Goal: Navigation & Orientation: Understand site structure

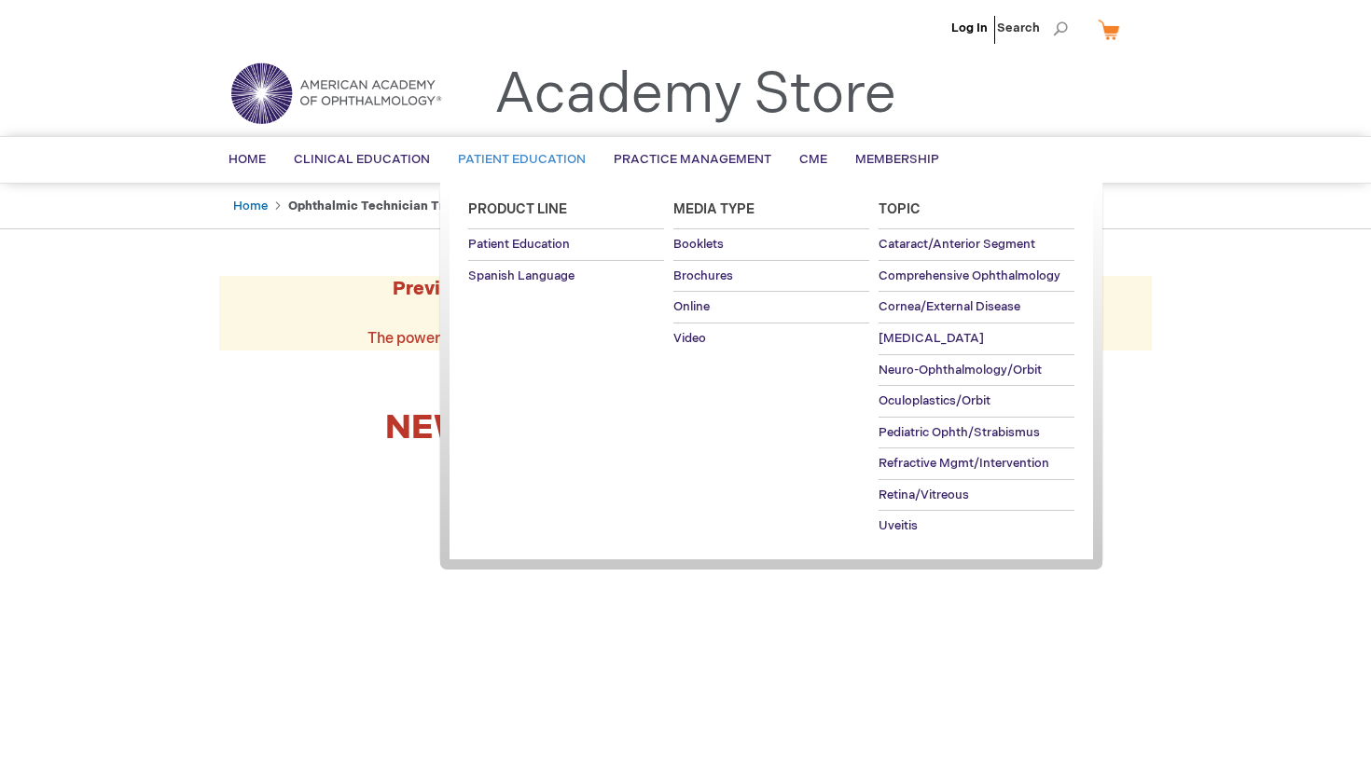
click at [532, 163] on span "Patient Education" at bounding box center [522, 159] width 128 height 15
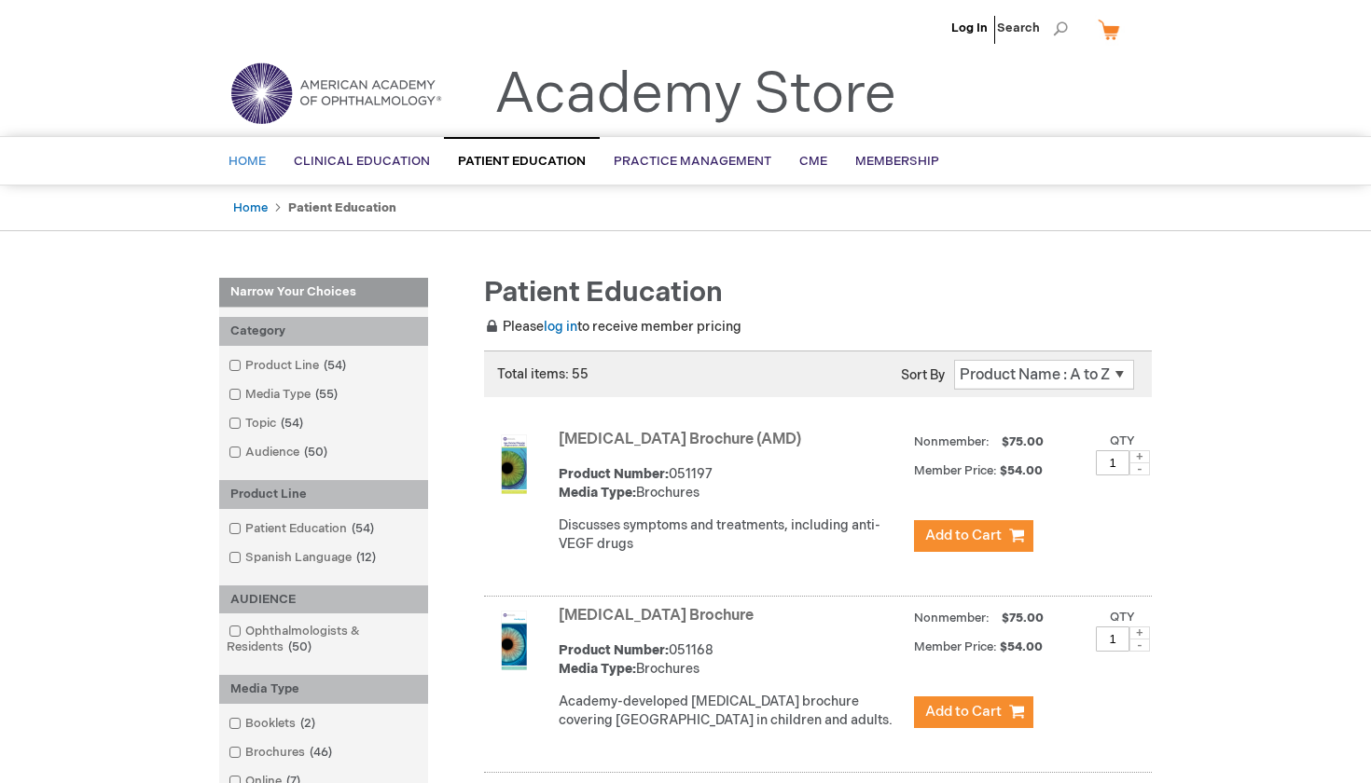
click at [261, 159] on span "Home" at bounding box center [246, 161] width 37 height 15
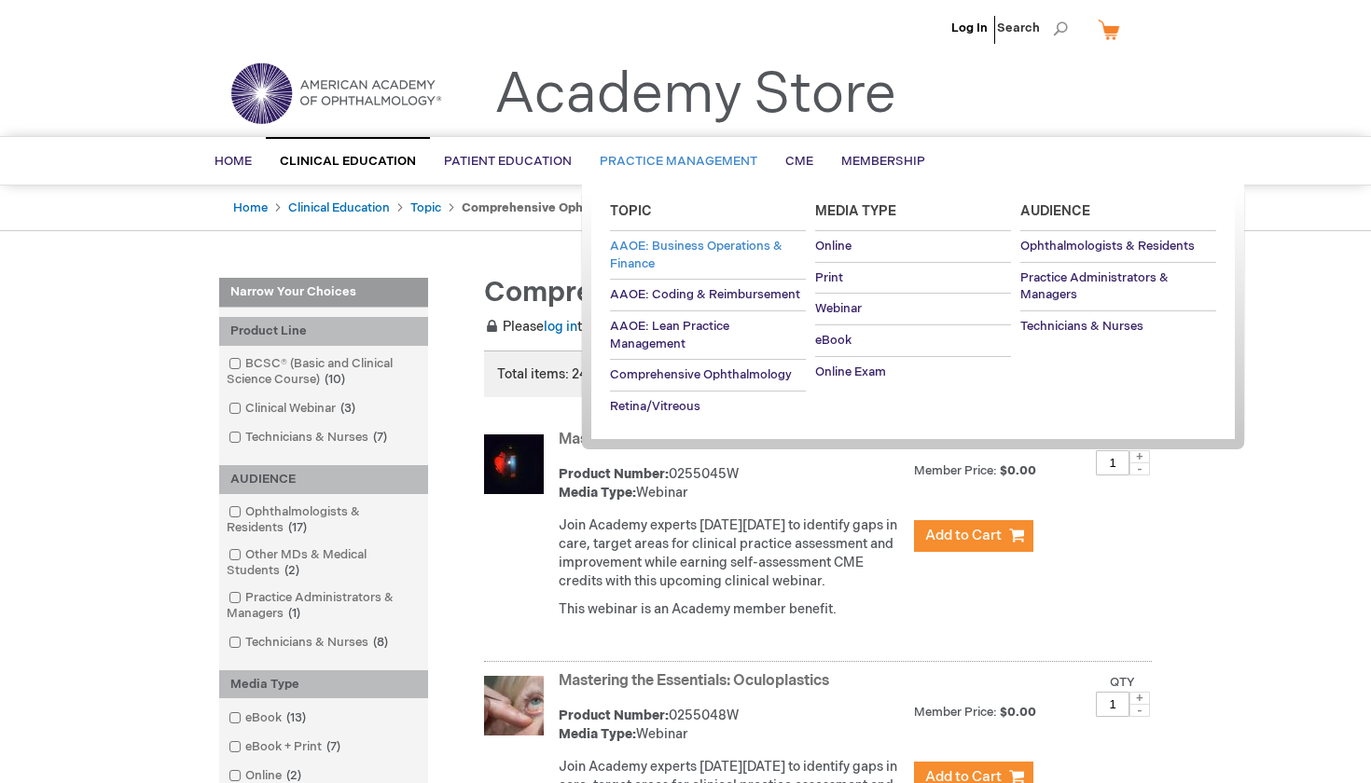
click at [692, 256] on link "AAOE: Business Operations & Finance" at bounding box center [708, 255] width 196 height 48
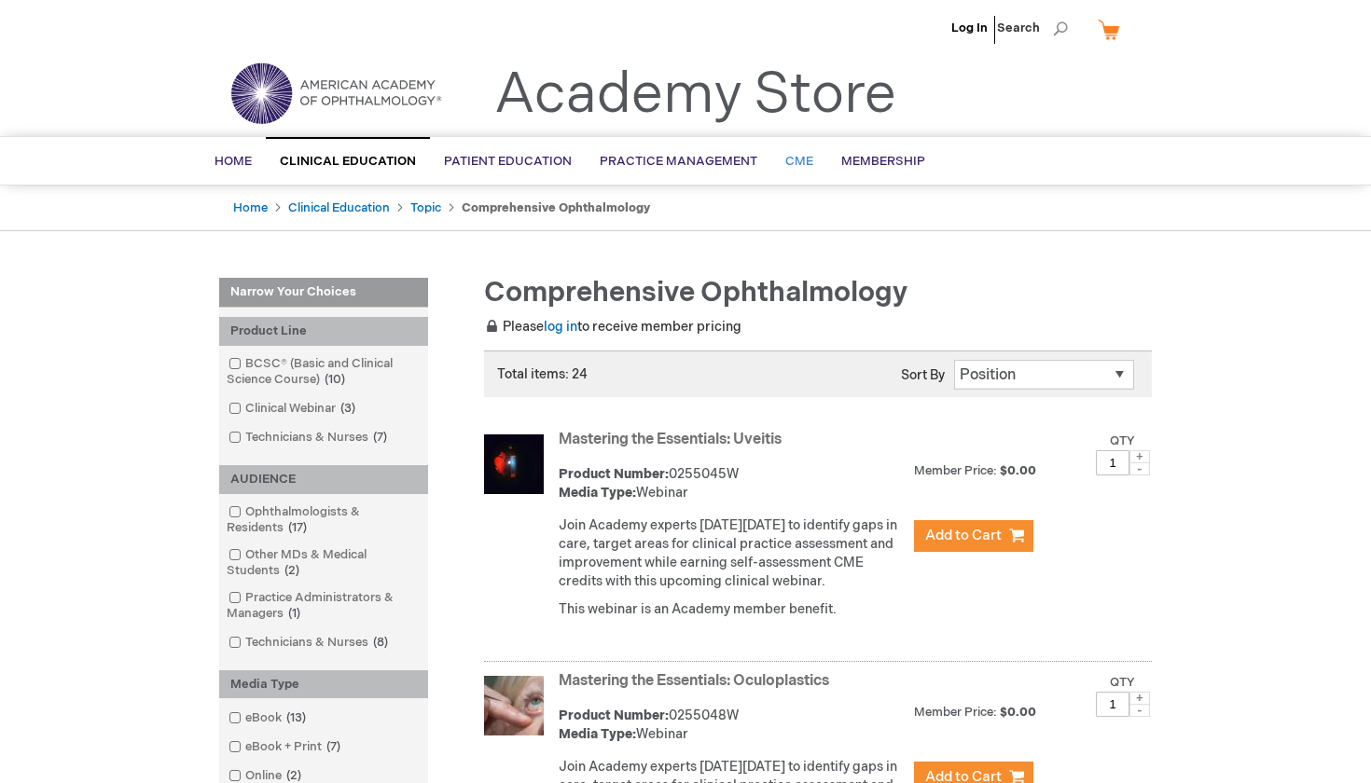
click at [813, 169] on link "CME" at bounding box center [799, 162] width 56 height 46
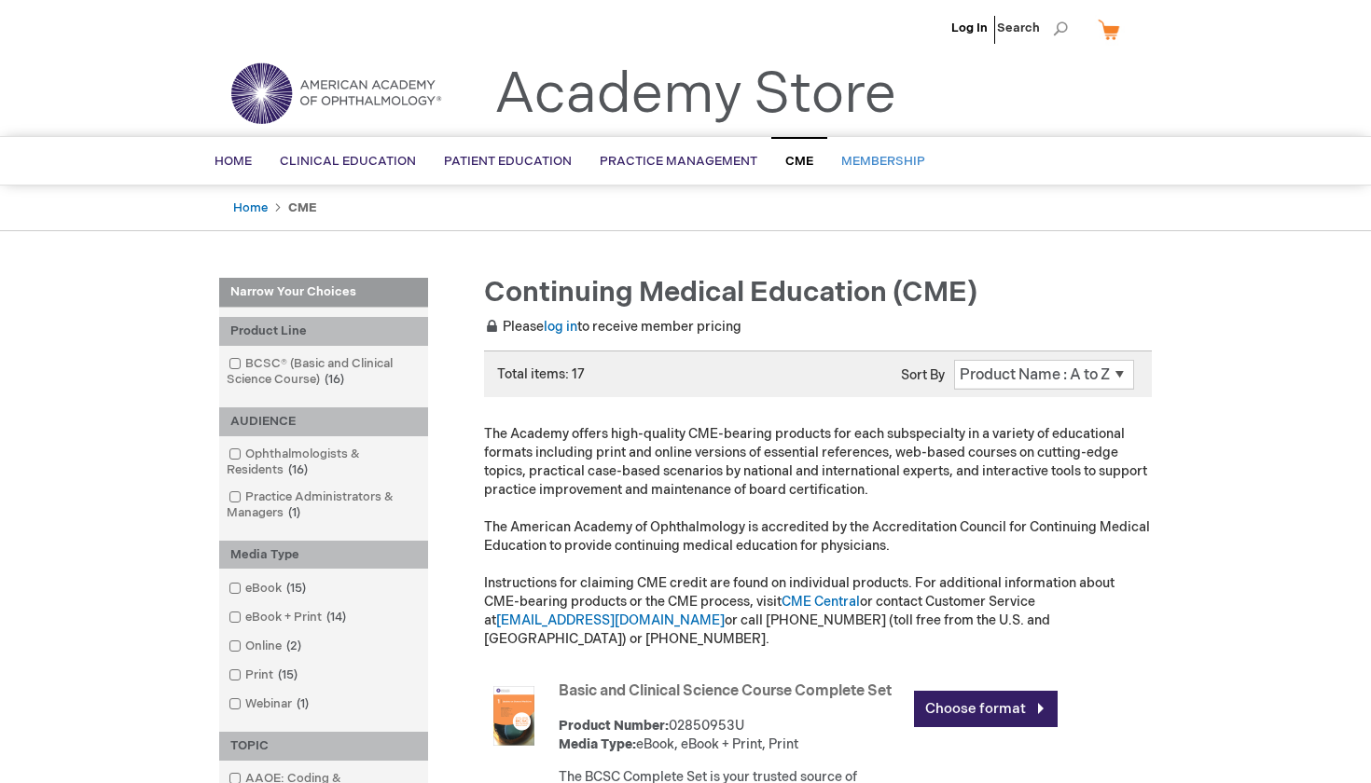
click at [848, 147] on link "Membership" at bounding box center [883, 162] width 112 height 46
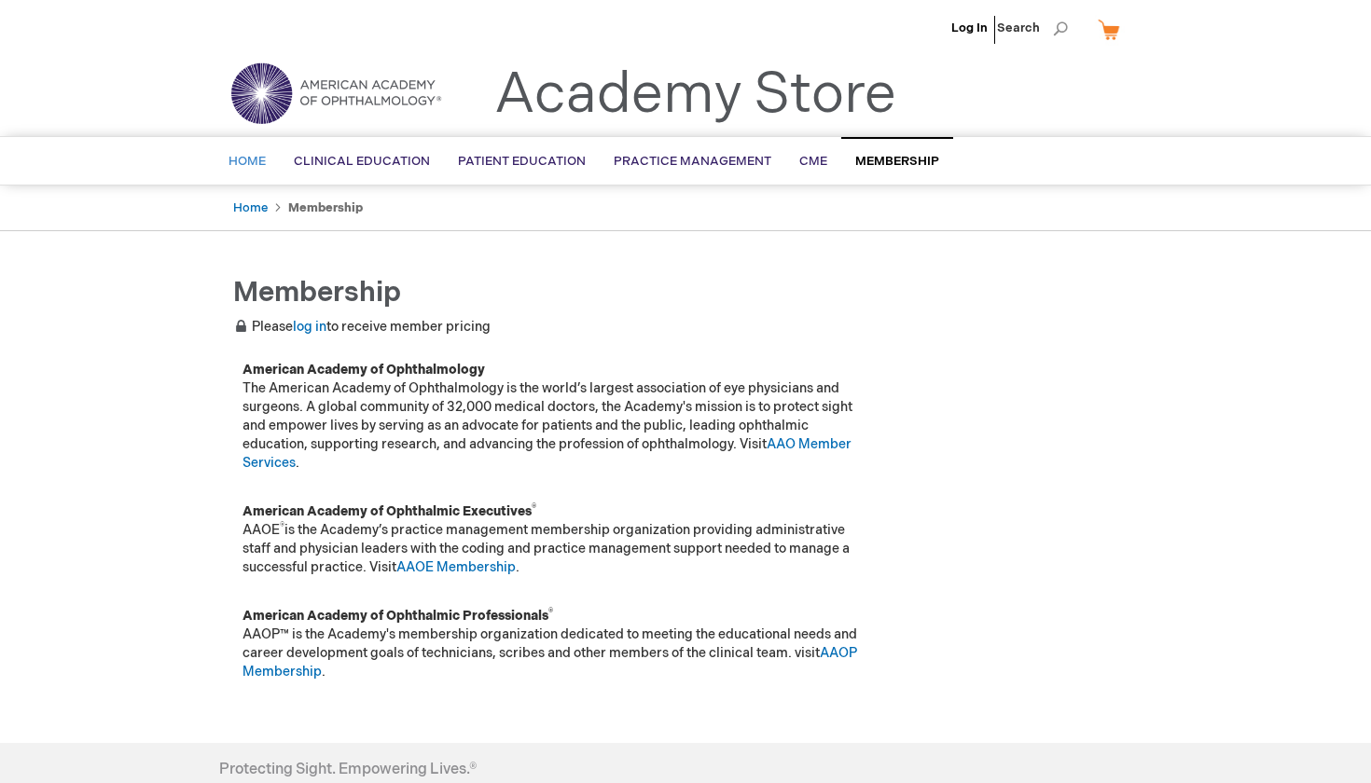
click at [267, 150] on link "Home" at bounding box center [246, 162] width 65 height 46
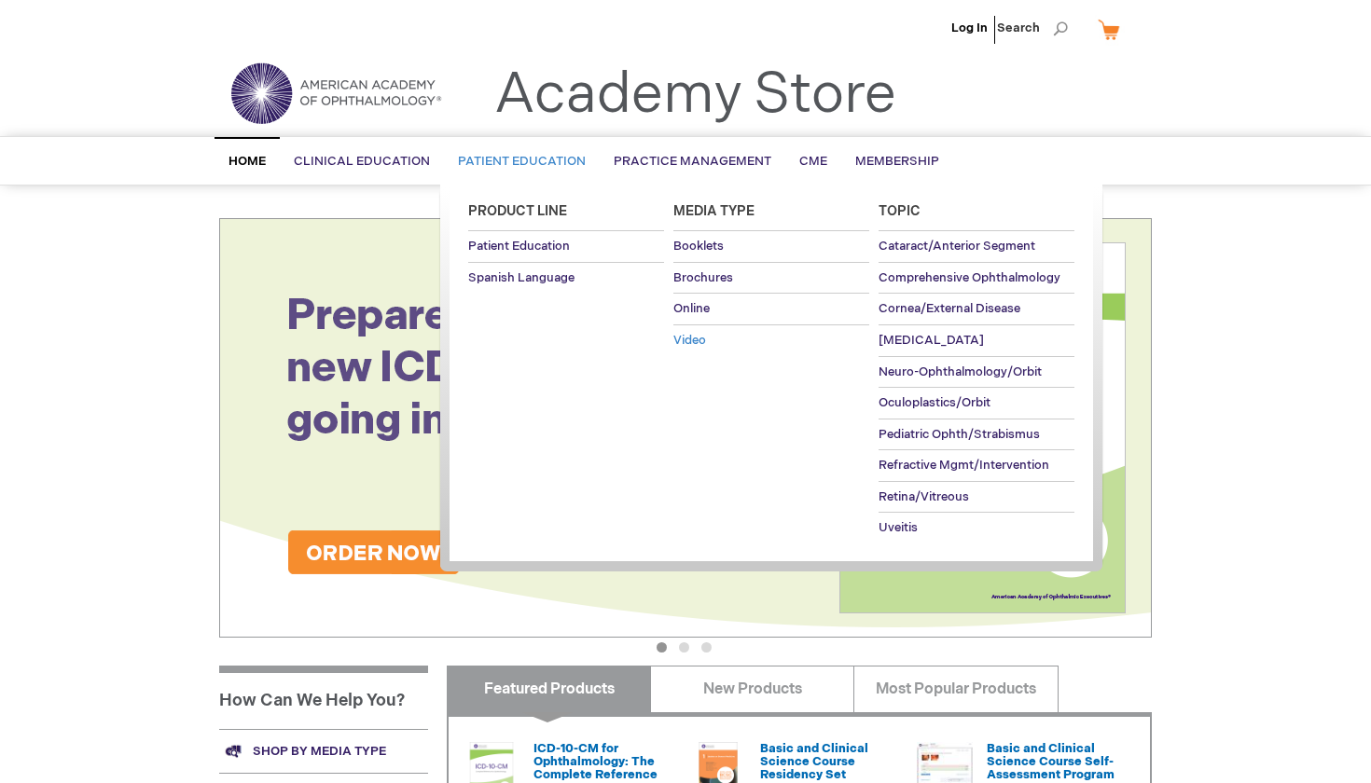
click at [703, 333] on span "Video" at bounding box center [689, 340] width 33 height 15
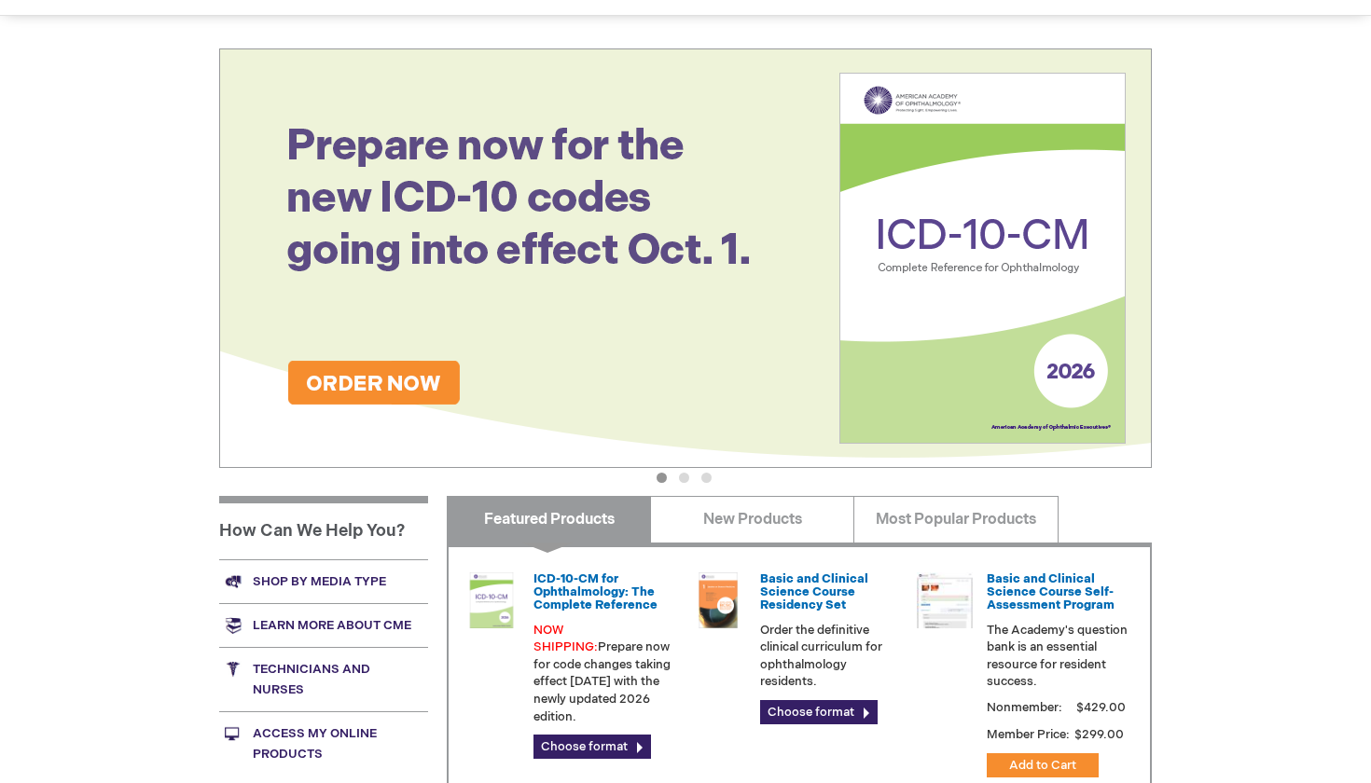
scroll to position [255, 0]
